Goal: Book appointment/travel/reservation

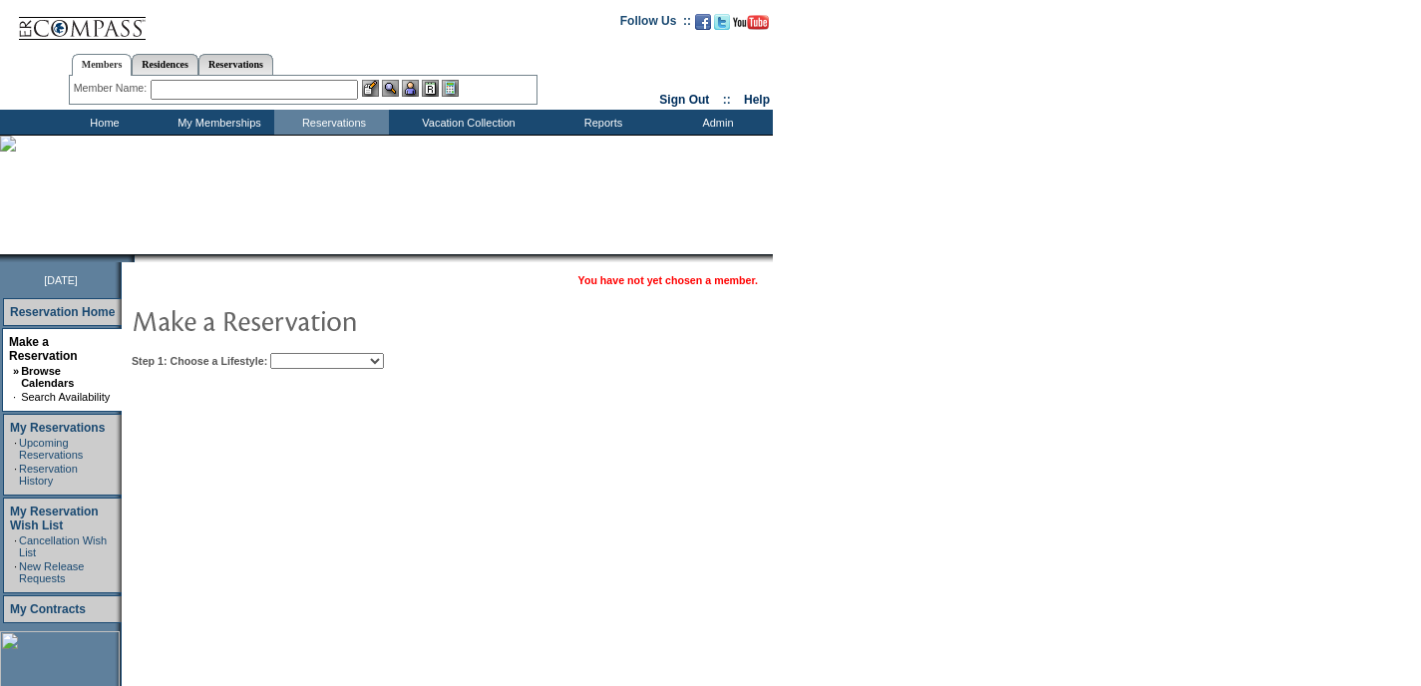
click at [327, 383] on td "You have not yet chosen a member. Step 1: Choose a Lifestyle: Beach Leisure Met…" at bounding box center [508, 626] width 773 height 728
click at [328, 372] on table "You have not yet chosen a member. Step 1: Choose a Lifestyle: Beach Leisure Met…" at bounding box center [508, 318] width 773 height 112
click at [328, 365] on select "Beach Leisure Metropolitan Mountain OIAL for Adventure OIAL for Couples OIAL fo…" at bounding box center [327, 361] width 114 height 16
click at [304, 353] on select "Beach Leisure Metropolitan Mountain OIAL for Adventure OIAL for Couples OIAL fo…" at bounding box center [327, 361] width 114 height 16
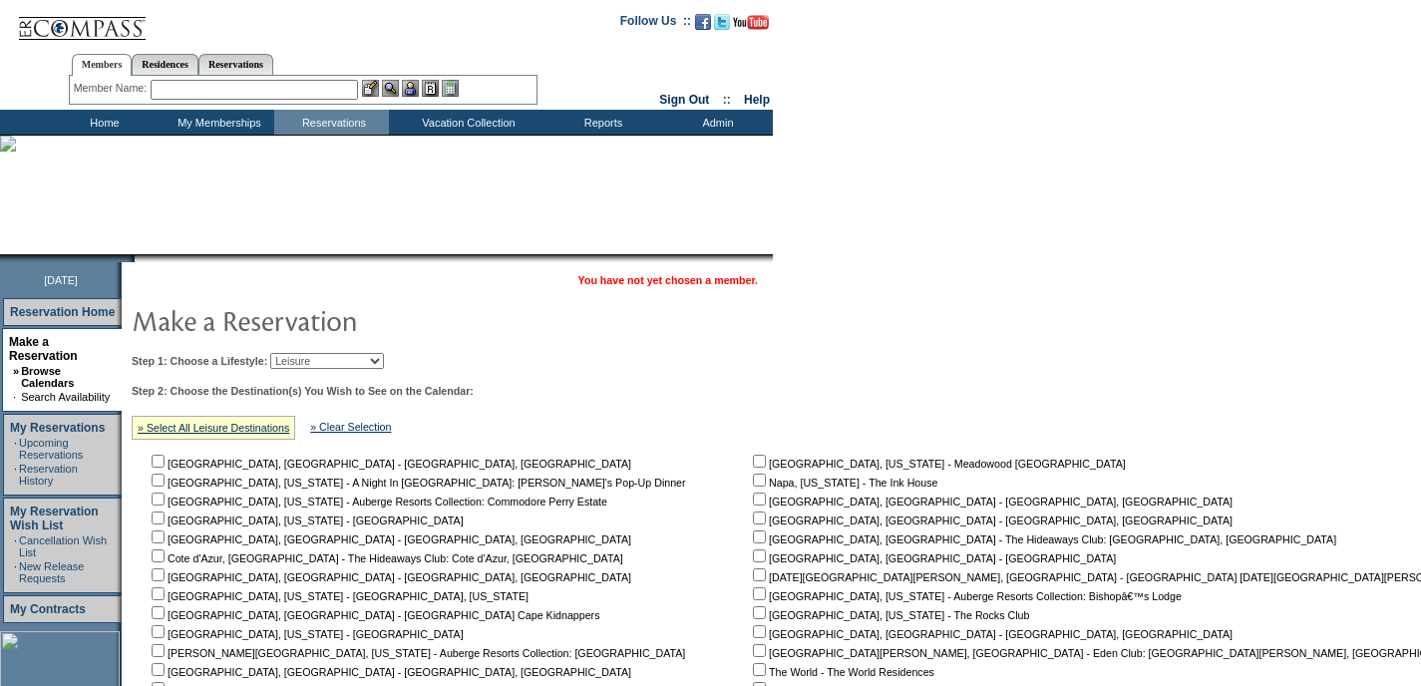
click at [335, 362] on select "Beach Leisure Metropolitan Mountain OIAL for Adventure OIAL for Couples OIAL fo…" at bounding box center [327, 361] width 114 height 16
select select "Mountain"
click at [304, 353] on select "Beach Leisure Metropolitan Mountain OIAL for Adventure OIAL for Couples OIAL fo…" at bounding box center [327, 361] width 114 height 16
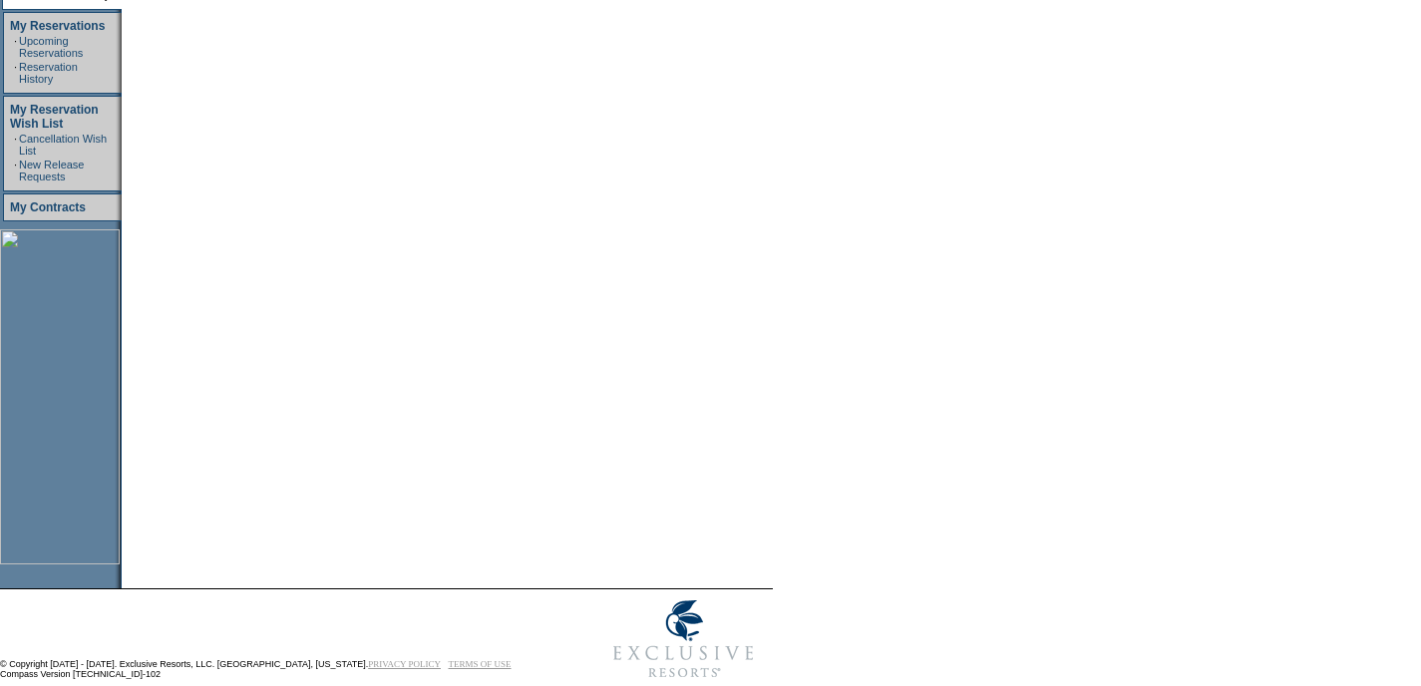
scroll to position [407, 0]
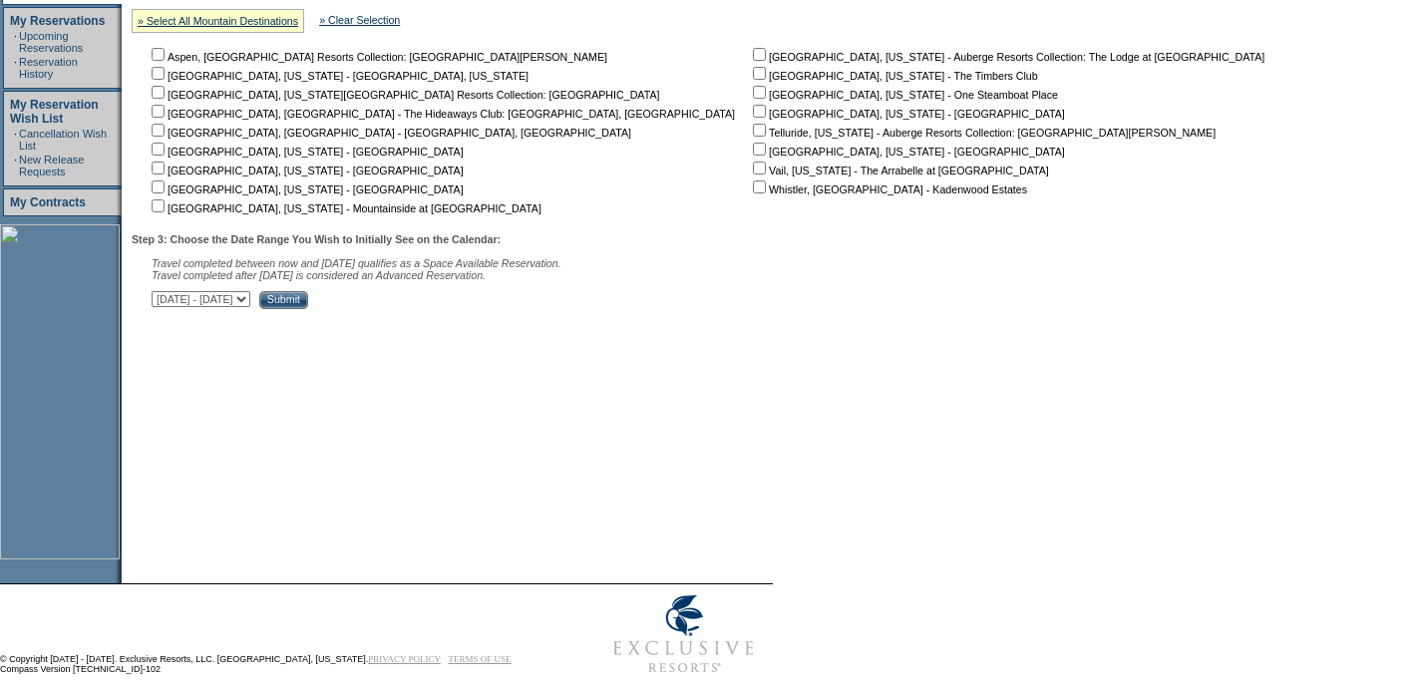
click at [753, 78] on input "checkbox" at bounding box center [759, 73] width 13 height 13
checkbox input "true"
click at [364, 293] on div "Step 3: Choose the Date Range You Wish to Initially See on the Calendar: Travel…" at bounding box center [705, 271] width 1147 height 76
click at [250, 303] on select "[DATE] - [DATE] [DATE] - [DATE] [DATE] - [DATE] [DATE] - [DATE] [DATE] - [DATE]…" at bounding box center [201, 299] width 99 height 16
select select "[DATE]|[DATE]"
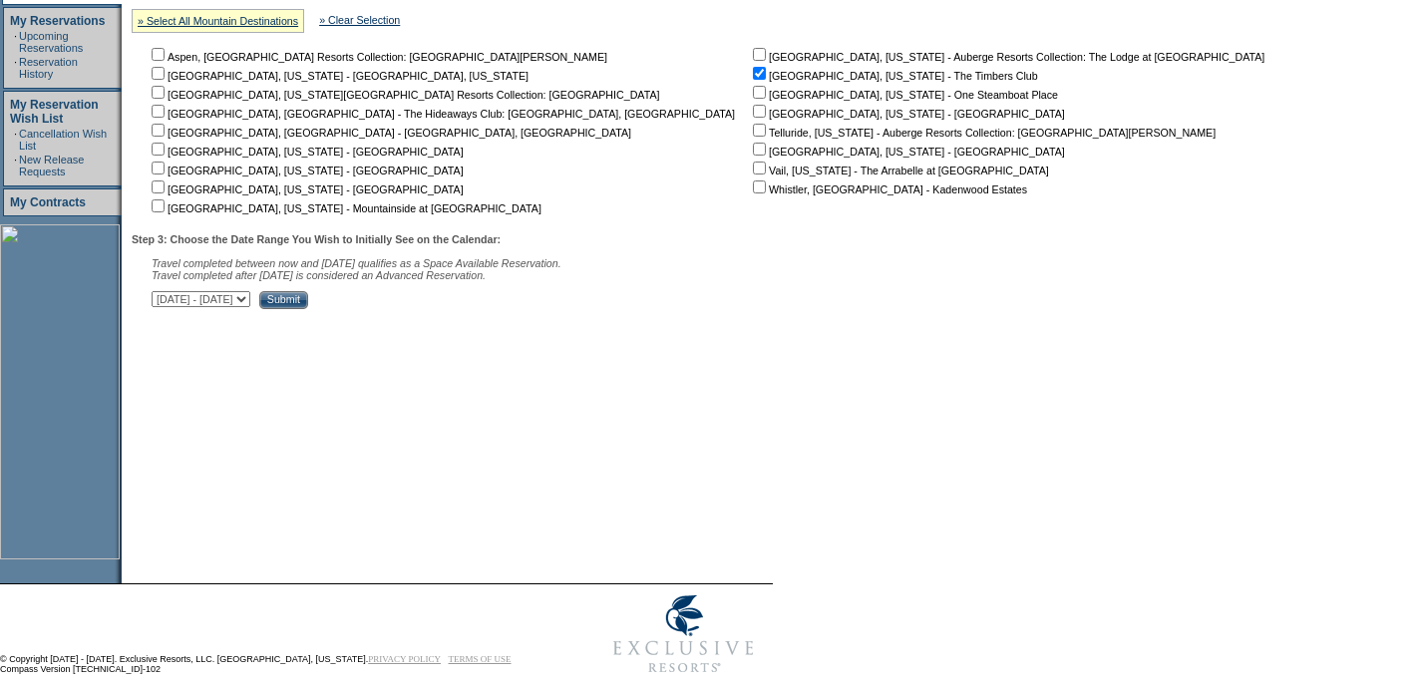
click at [163, 295] on select "[DATE] - [DATE] [DATE] - [DATE] [DATE] - [DATE] [DATE] - [DATE] [DATE] - [DATE]…" at bounding box center [201, 299] width 99 height 16
click at [308, 304] on input "Submit" at bounding box center [283, 300] width 49 height 18
